Goal: Information Seeking & Learning: Learn about a topic

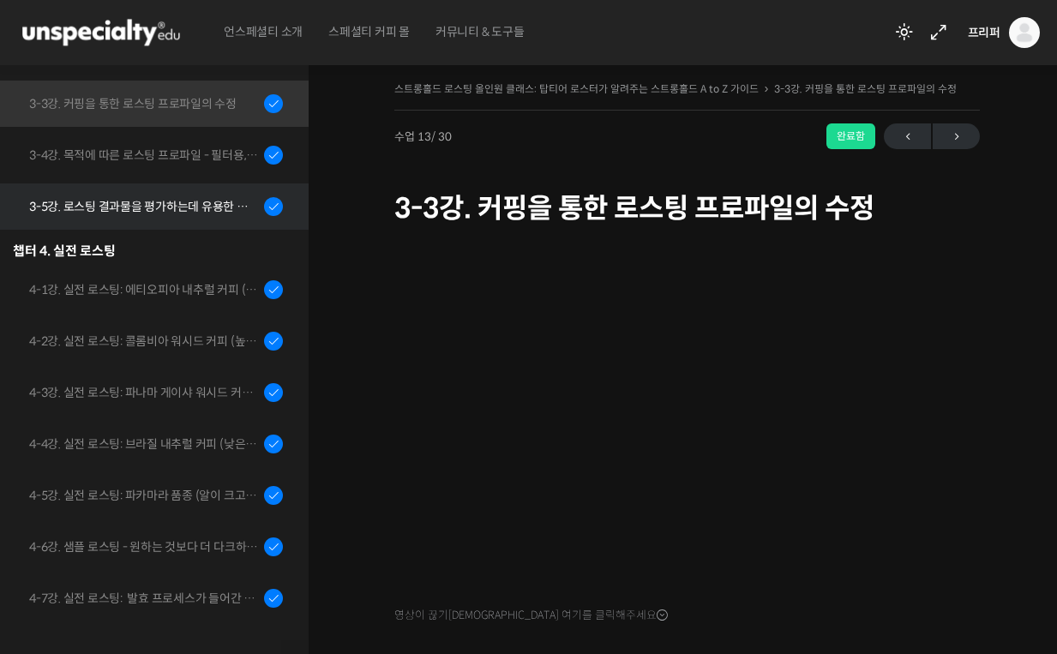
scroll to position [928, 0]
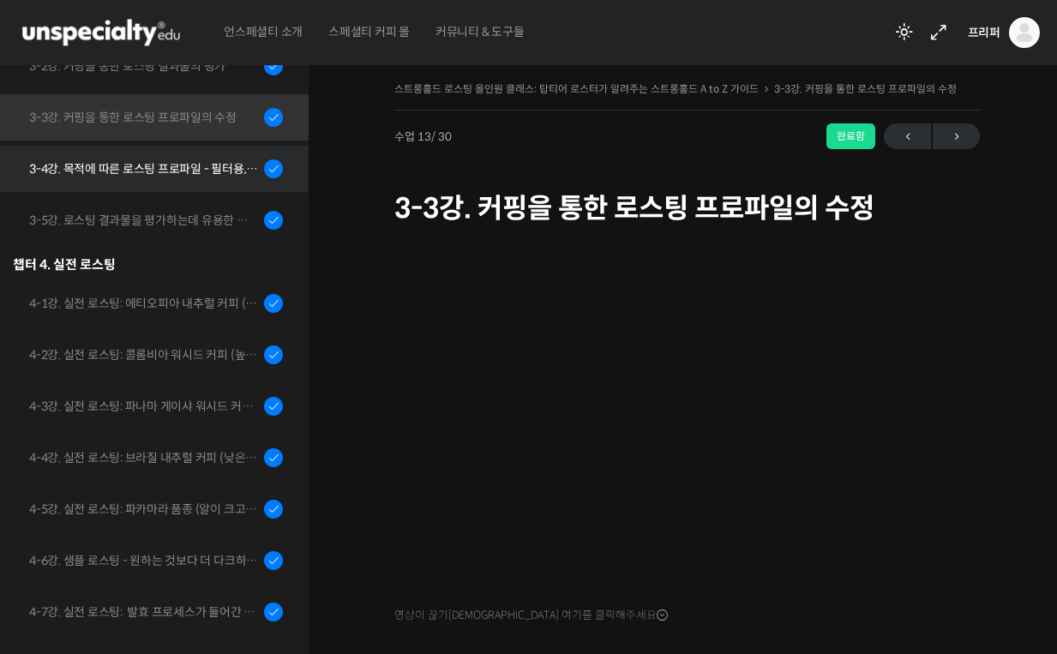
click at [129, 165] on div "3-4강. 목적에 따른 로스팅 프로파일 - 필터용, 에스프레소용" at bounding box center [144, 168] width 230 height 19
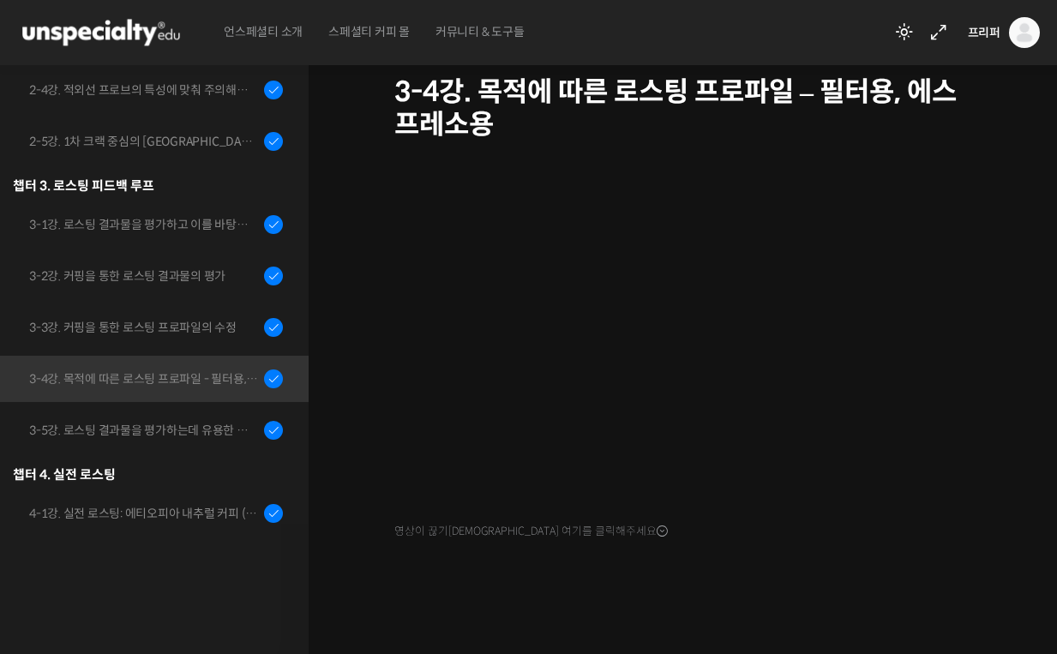
scroll to position [616, 0]
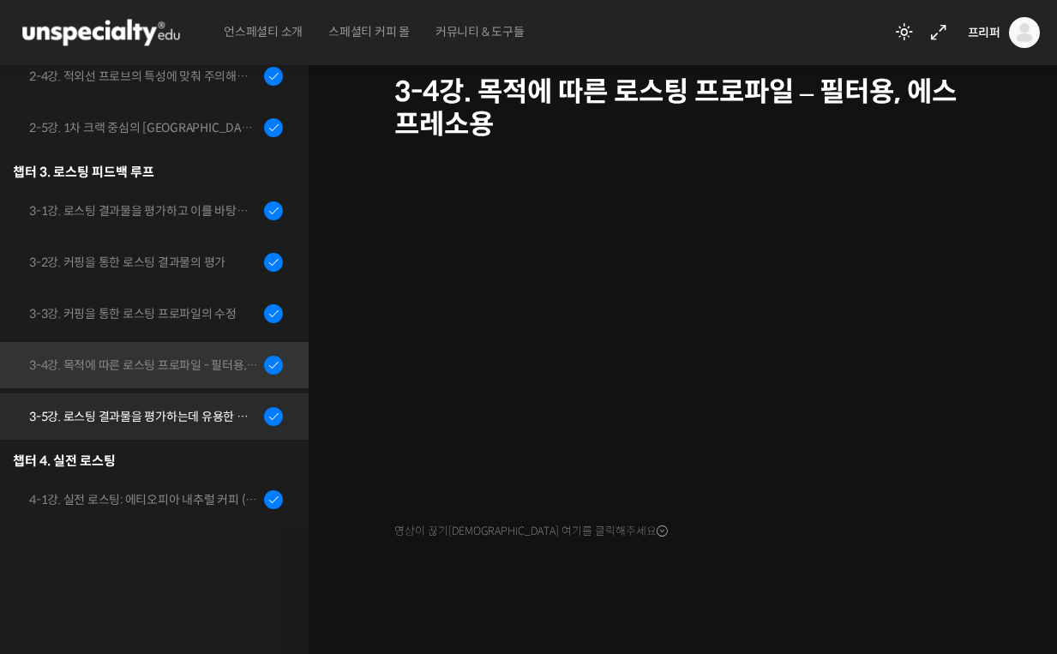
click at [185, 418] on div "3-5강. 로스팅 결과물을 평가하는데 유용한 팁들 - 연수를 활용한 커핑, 커핑용 분쇄도 찾기, 로스트 레벨에 따른 QC 등" at bounding box center [144, 416] width 230 height 19
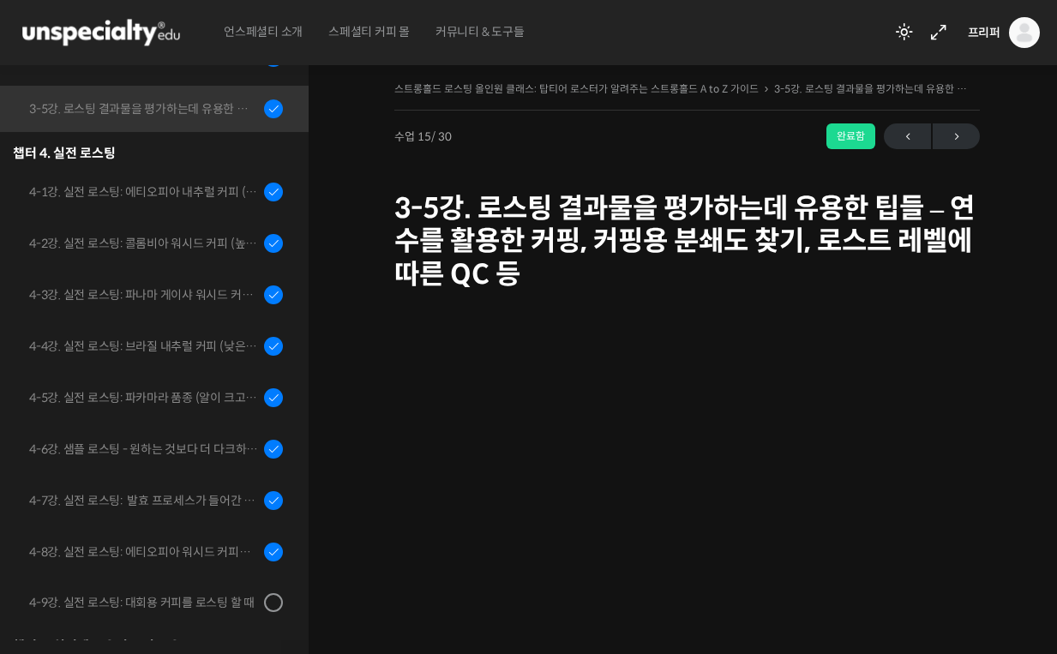
scroll to position [1060, 0]
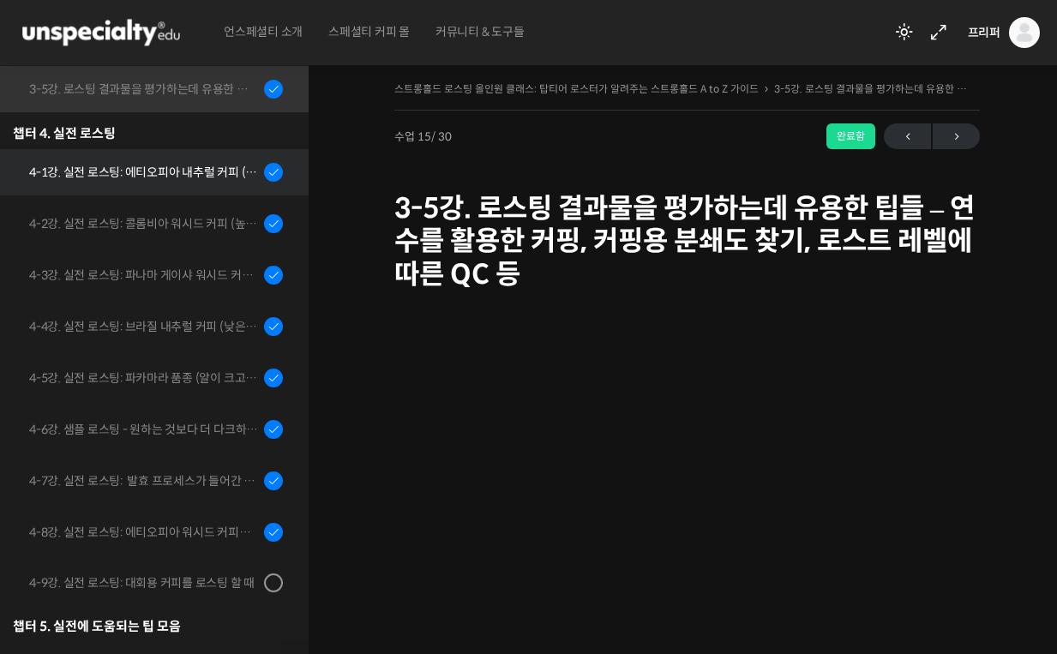
click at [150, 171] on div "4-1강. 실전 로스팅: 에티오피아 내추럴 커피 (당분이 많이 포함되어 있고 색이 고르지 않은 경우)" at bounding box center [144, 172] width 230 height 19
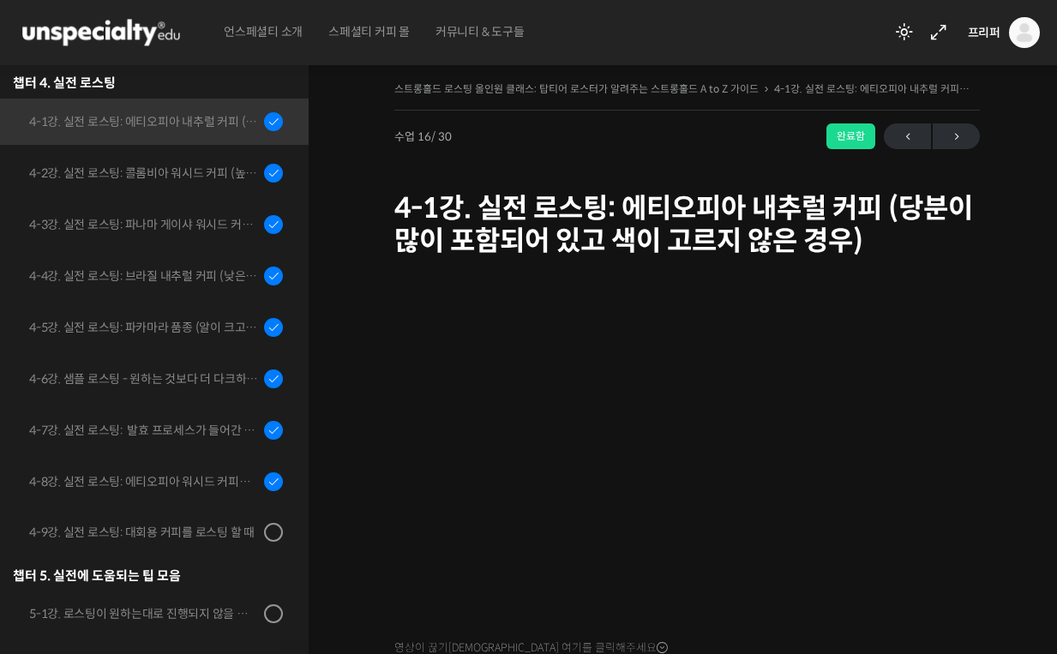
scroll to position [1111, 0]
